Goal: Entertainment & Leisure: Consume media (video, audio)

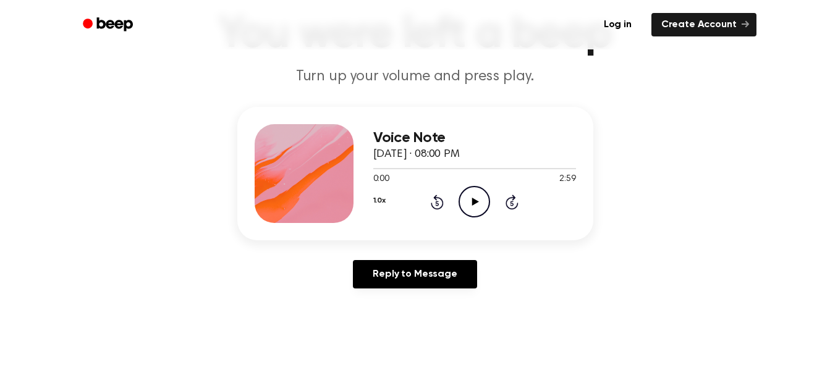
scroll to position [91, 0]
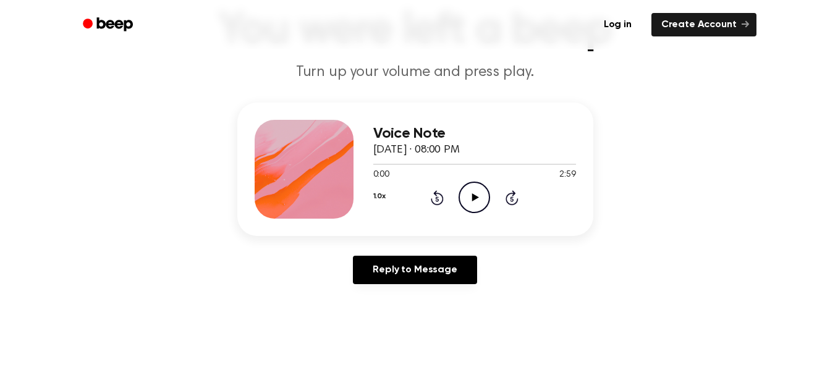
click at [462, 194] on icon "Play Audio" at bounding box center [475, 198] width 32 height 32
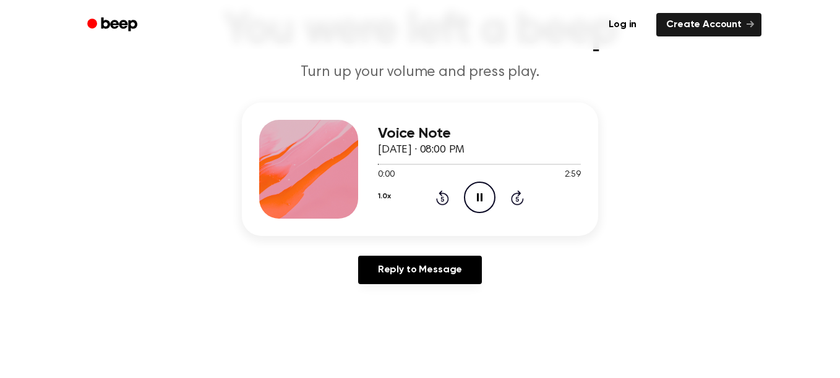
click at [382, 199] on button "1.0x" at bounding box center [384, 196] width 12 height 21
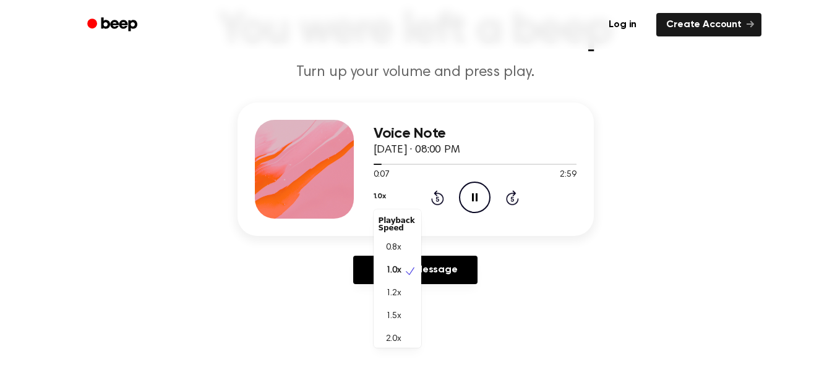
click at [474, 199] on div "1.0x Playback Speed 0.8x 1.0x 1.2x 1.5x 2.0x Rewind 5 seconds Pause Audio Skip …" at bounding box center [474, 198] width 203 height 32
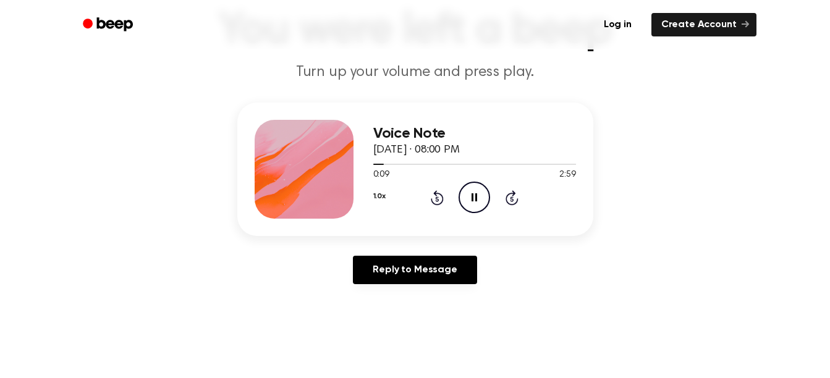
click at [474, 199] on icon at bounding box center [475, 198] width 6 height 8
click at [474, 199] on icon at bounding box center [475, 198] width 7 height 8
click at [516, 197] on icon "Skip 5 seconds" at bounding box center [512, 198] width 14 height 16
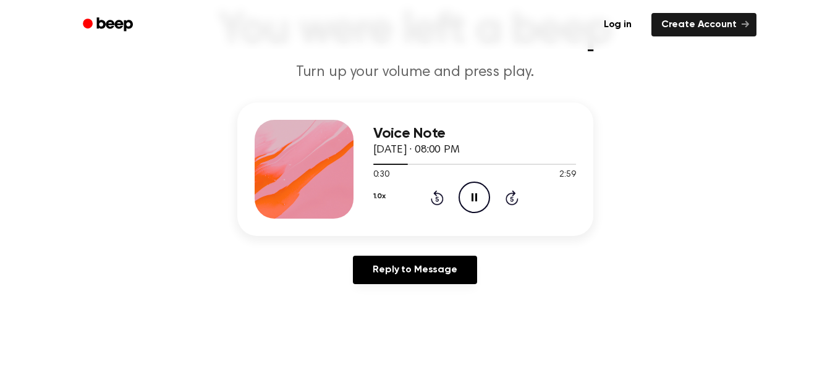
click at [516, 197] on icon "Skip 5 seconds" at bounding box center [512, 198] width 14 height 16
click at [481, 194] on icon "Pause Audio" at bounding box center [475, 198] width 32 height 32
click at [481, 194] on icon "Play Audio" at bounding box center [475, 198] width 32 height 32
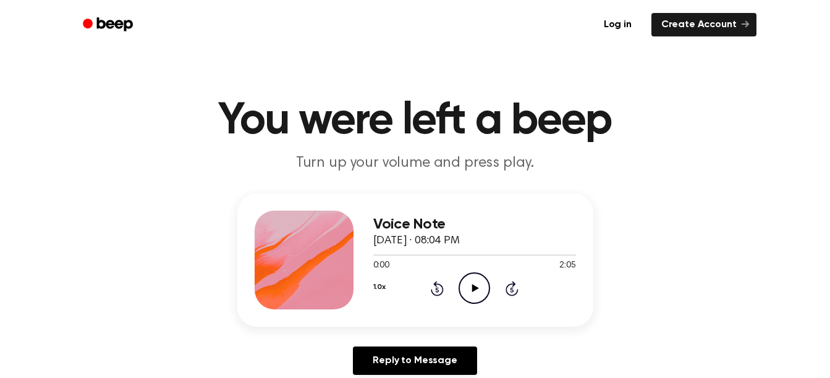
click at [464, 284] on icon "Play Audio" at bounding box center [475, 289] width 32 height 32
click at [509, 289] on icon "Skip 5 seconds" at bounding box center [512, 289] width 14 height 16
